Goal: Information Seeking & Learning: Learn about a topic

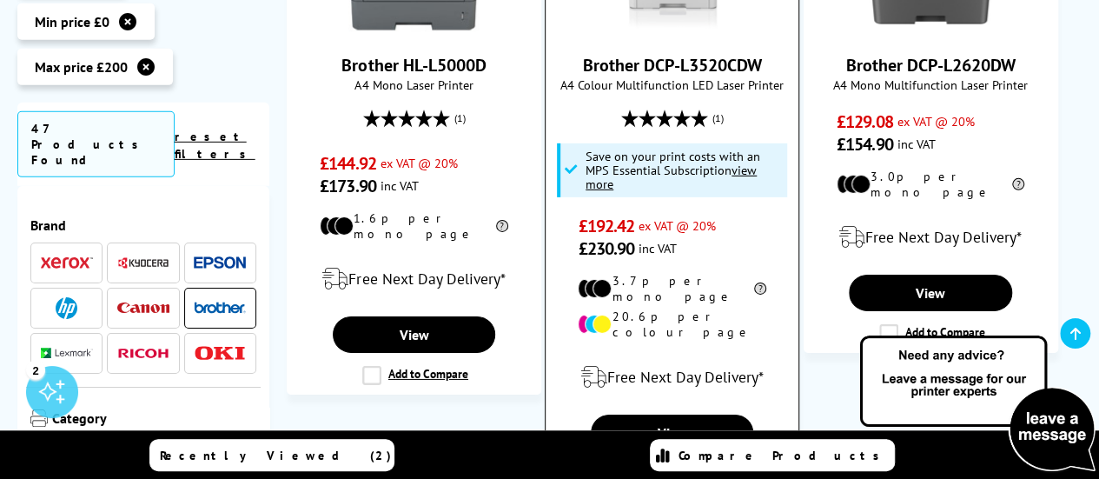
scroll to position [2693, 0]
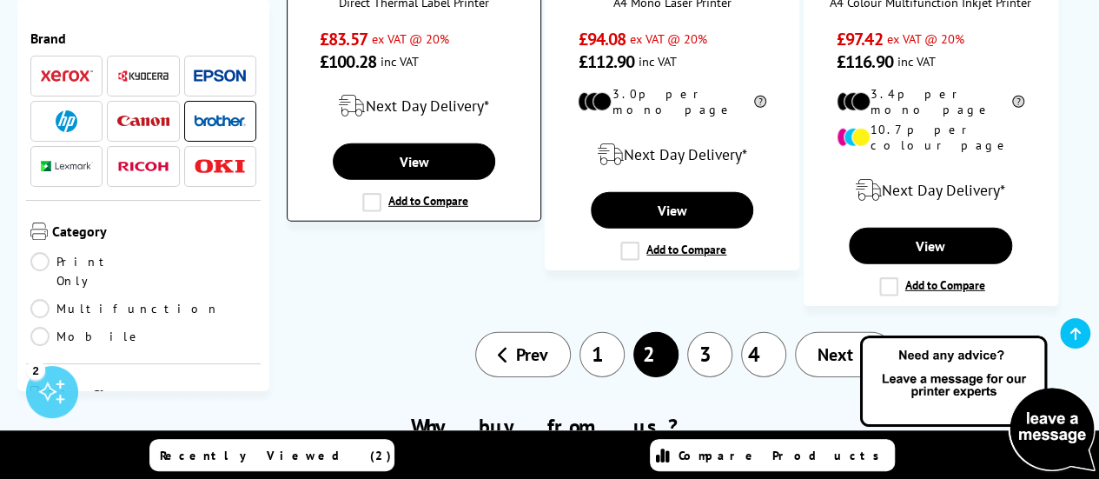
scroll to position [2520, 0]
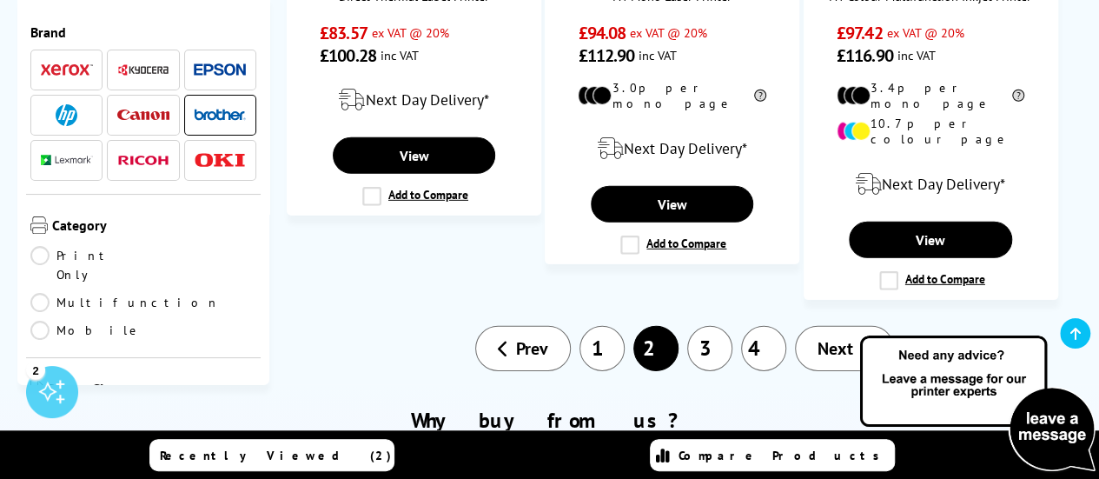
click at [724, 326] on link "3" at bounding box center [709, 348] width 45 height 45
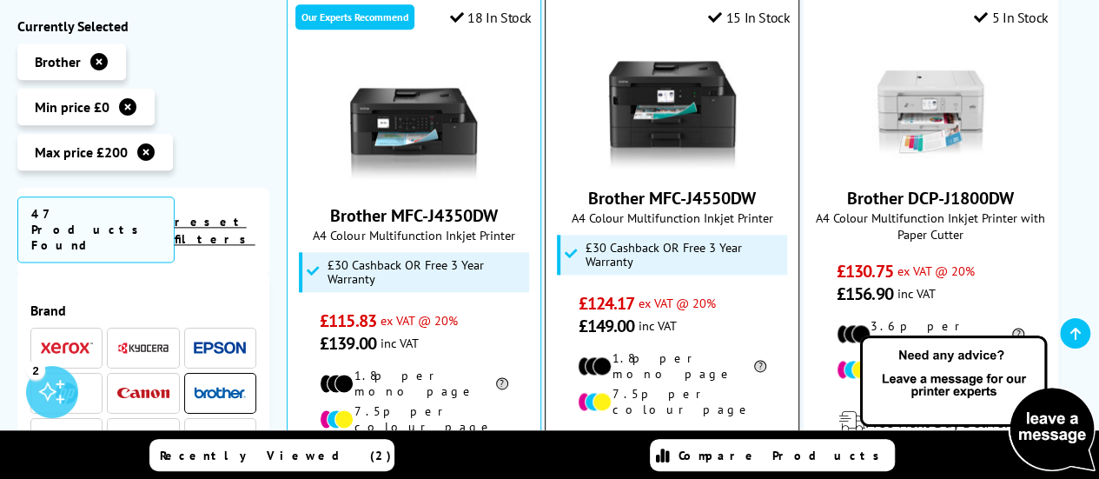
scroll to position [956, 0]
